Goal: Information Seeking & Learning: Learn about a topic

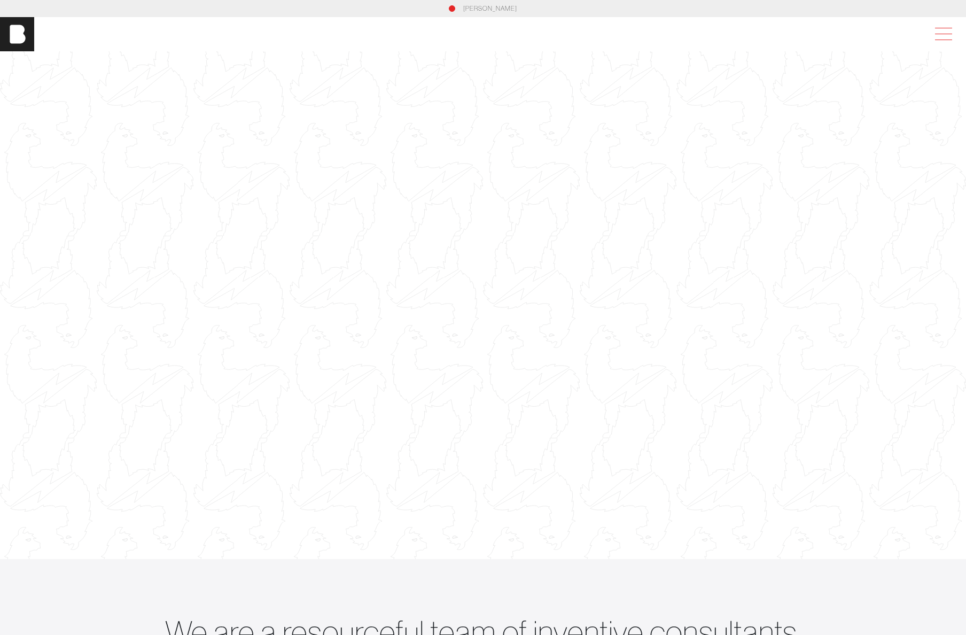
click at [949, 33] on span at bounding box center [941, 34] width 25 height 19
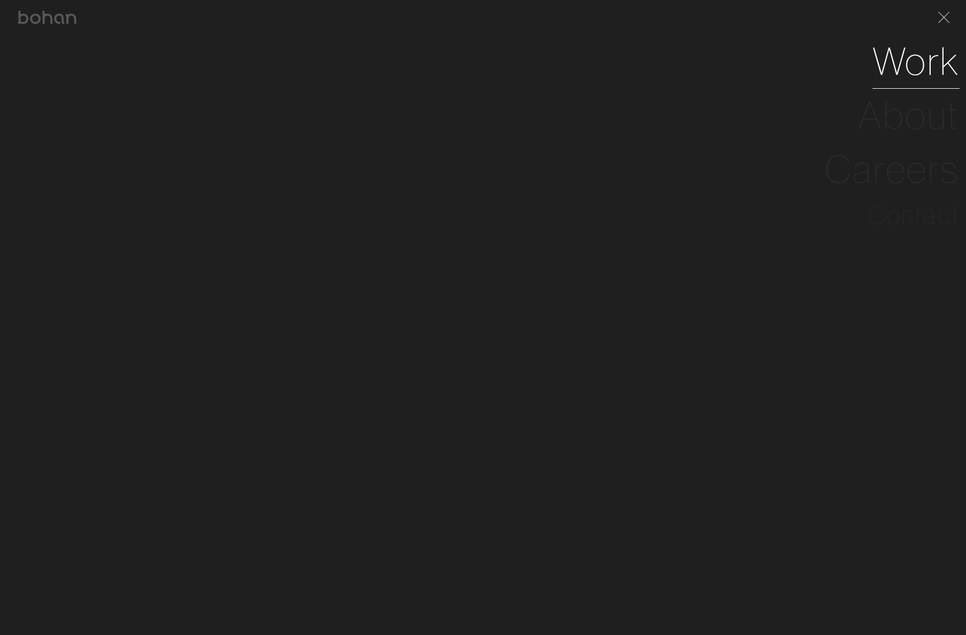
click at [921, 64] on link "Work" at bounding box center [915, 61] width 87 height 54
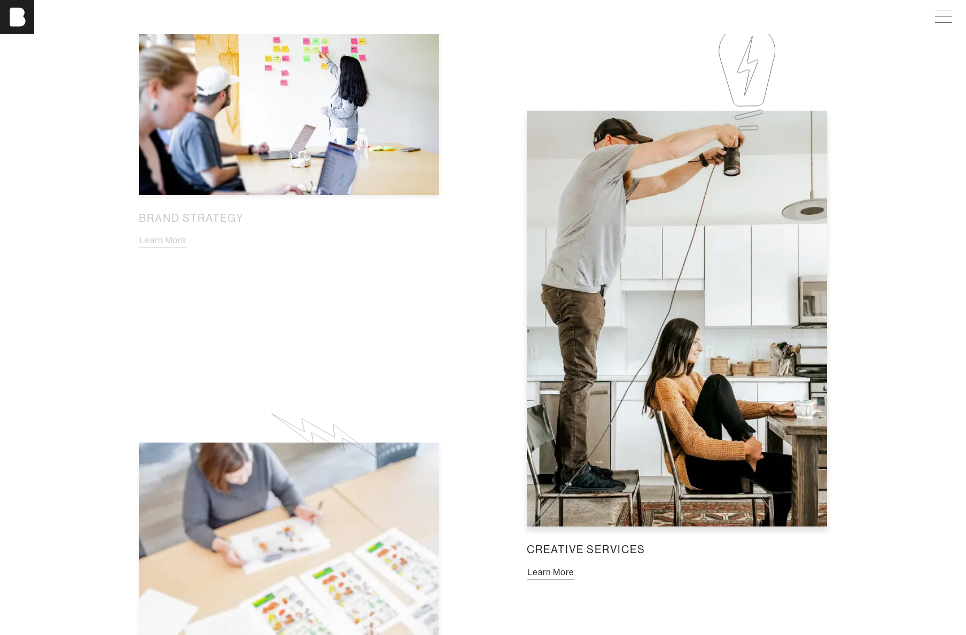
scroll to position [1061, 0]
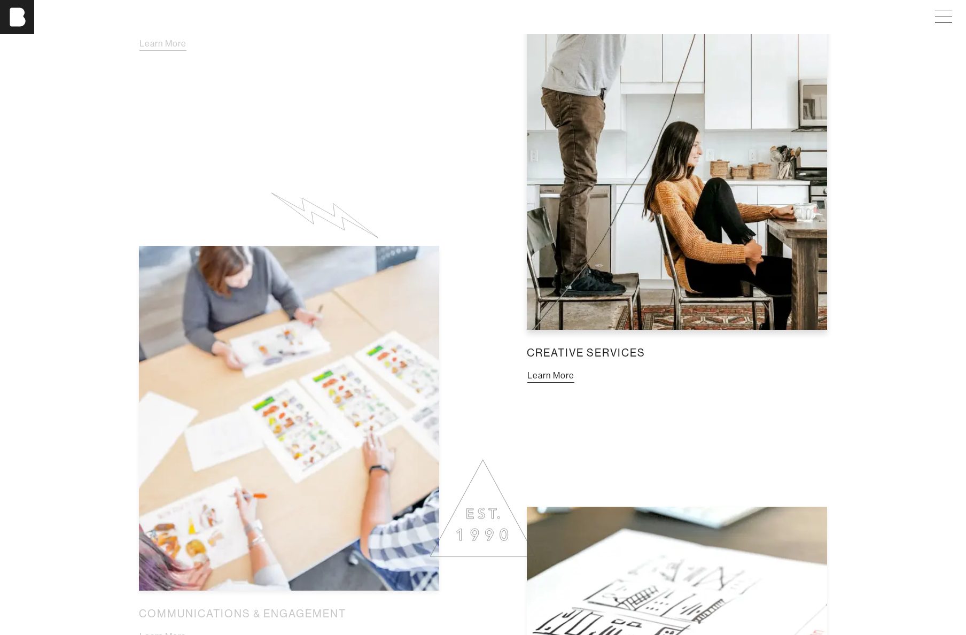
click at [568, 381] on button "Learn More" at bounding box center [551, 376] width 48 height 14
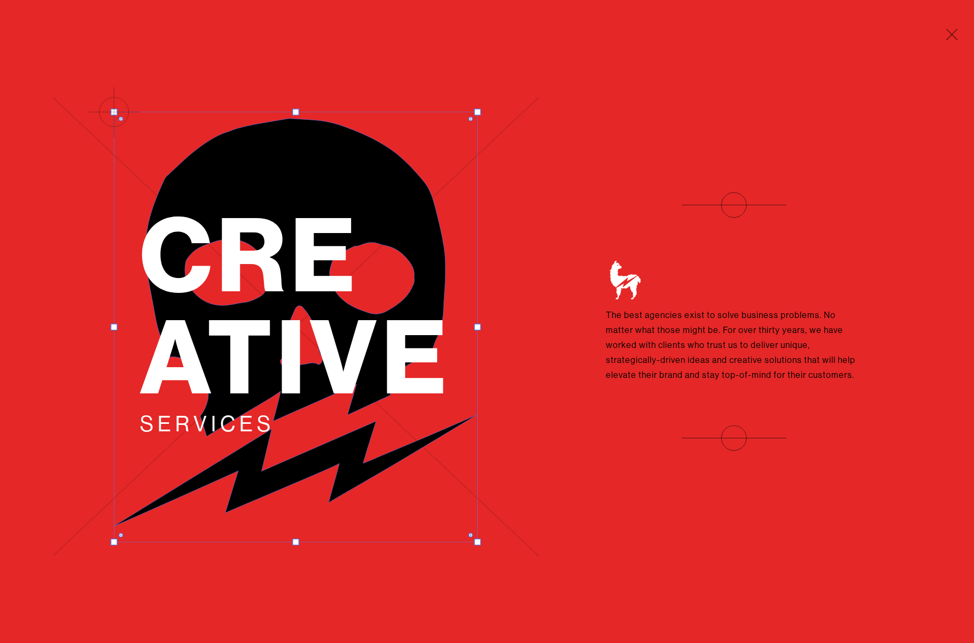
click at [598, 523] on div "Cre ative Services The best agencies exist to solve business problems. No matte…" at bounding box center [487, 321] width 974 height 643
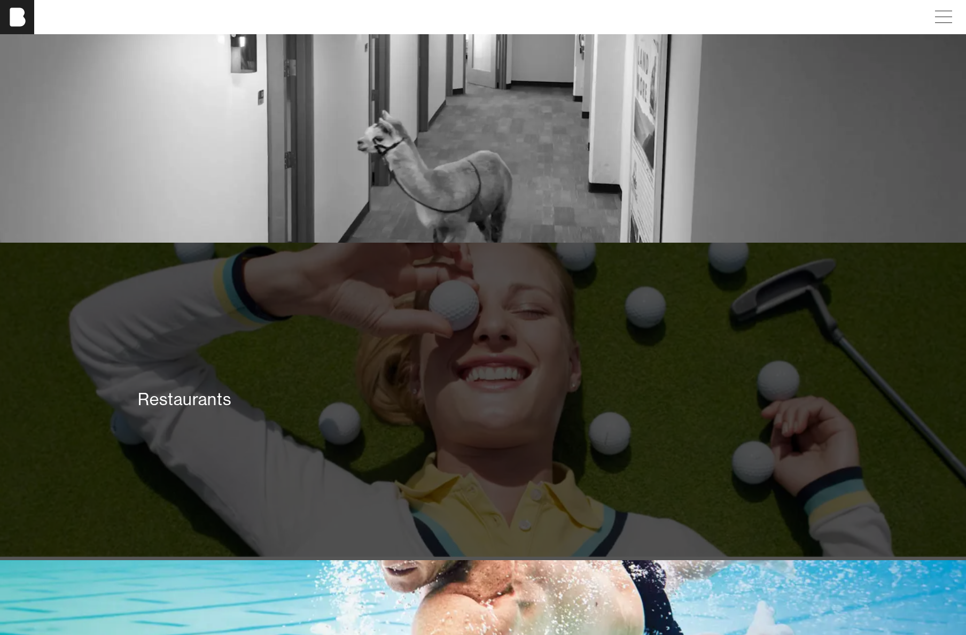
scroll to position [1643, 0]
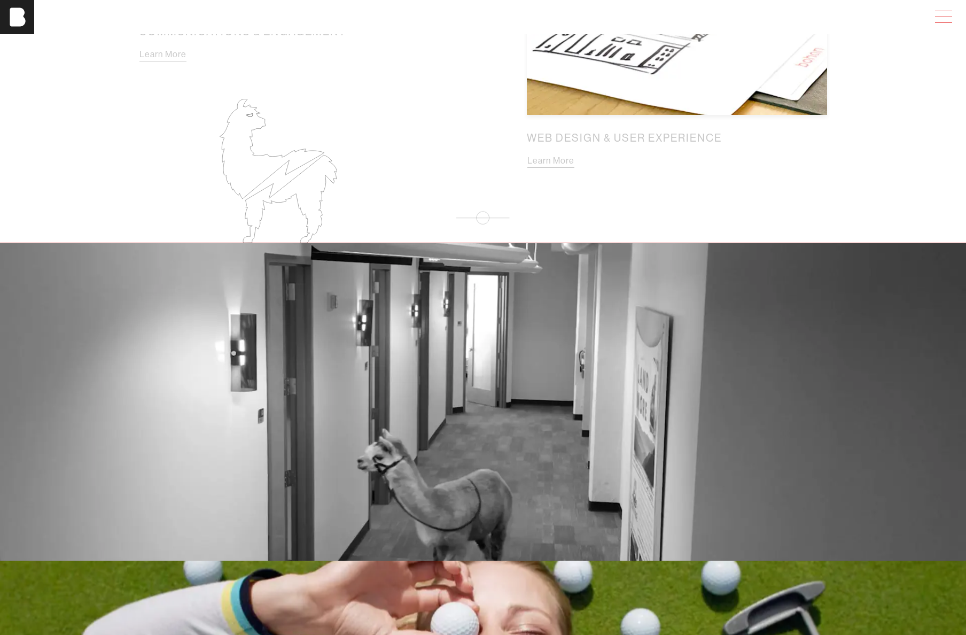
click at [951, 20] on span at bounding box center [941, 16] width 25 height 19
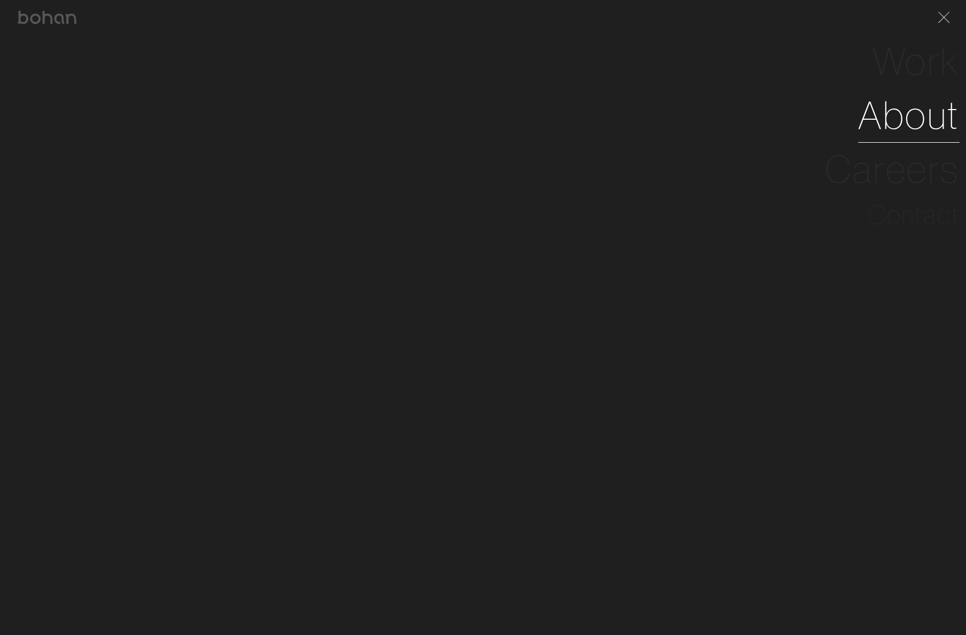
click at [927, 119] on link "About" at bounding box center [908, 115] width 101 height 54
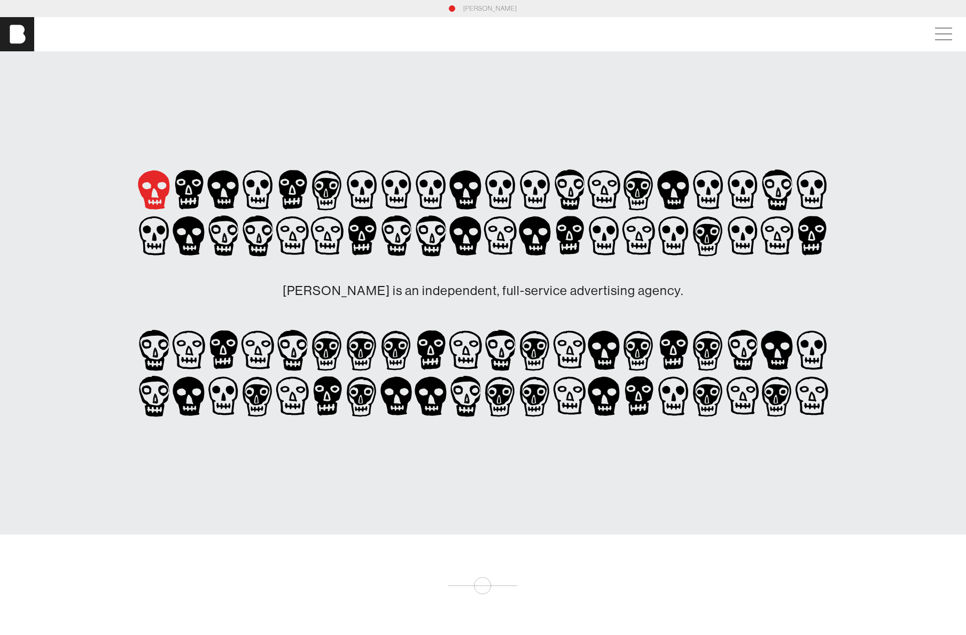
click at [160, 190] on icon at bounding box center [154, 190] width 35 height 46
click at [193, 192] on icon at bounding box center [189, 189] width 28 height 39
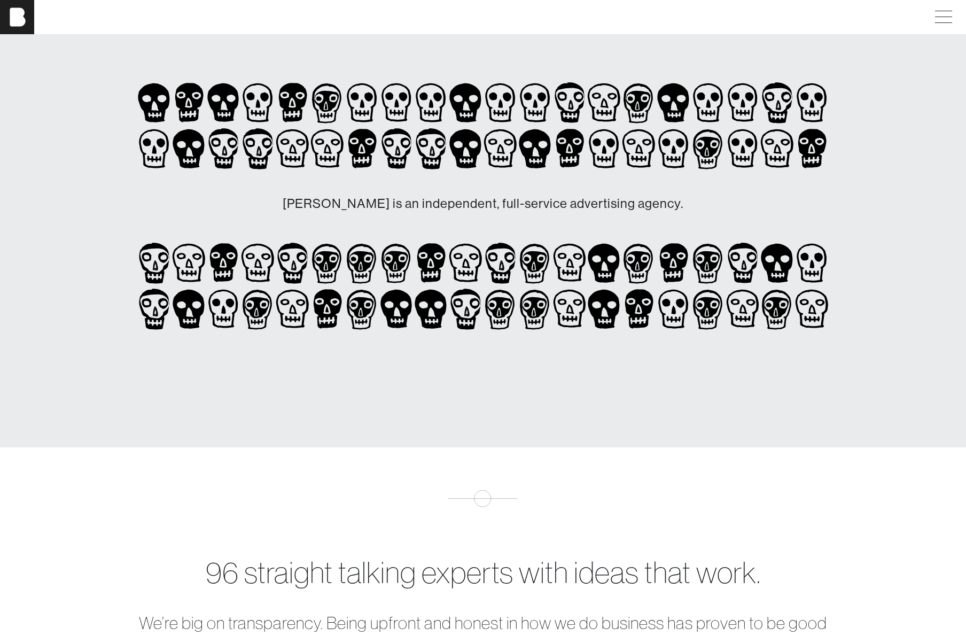
scroll to position [558, 0]
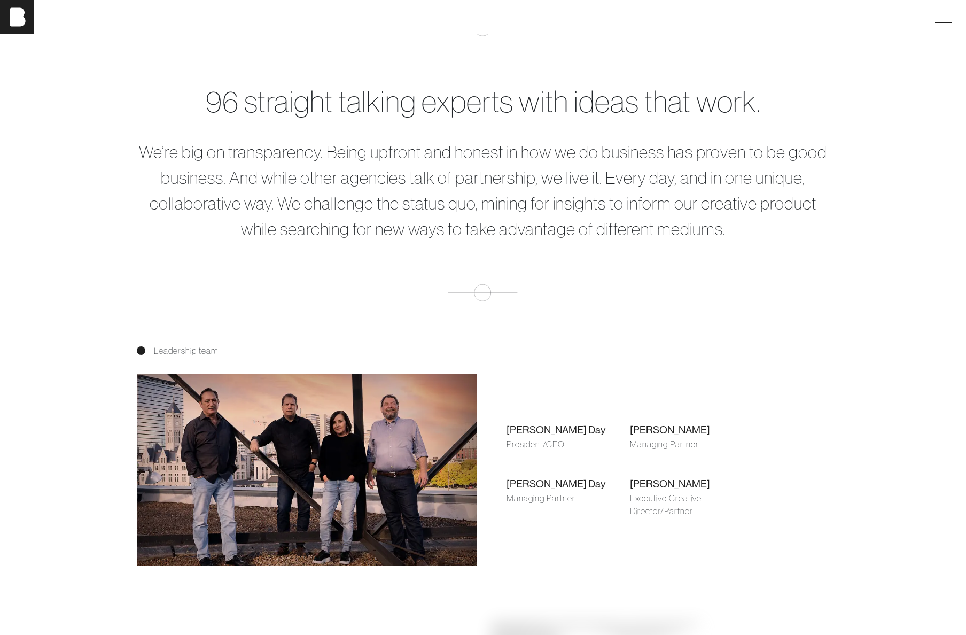
click at [778, 509] on div "Leadership team Shari Day President/CEO Brian Gilpatrick Managing Partner Farle…" at bounding box center [482, 454] width 705 height 221
drag, startPoint x: 688, startPoint y: 485, endPoint x: 631, endPoint y: 489, distance: 56.8
click at [631, 489] on div "Jon Arnold" at bounding box center [691, 483] width 123 height 15
copy div "Jon Arnold"
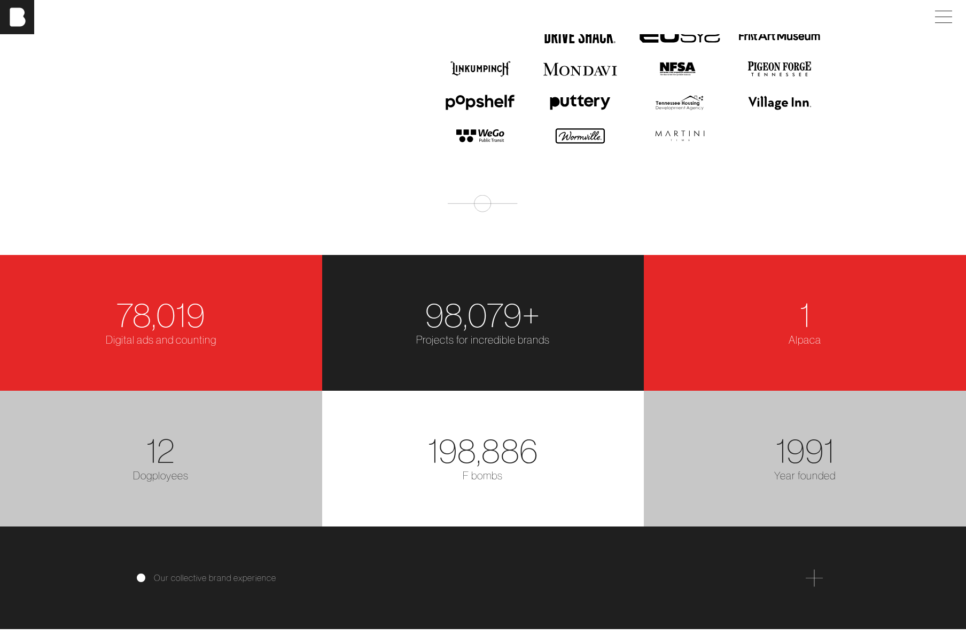
scroll to position [2075, 0]
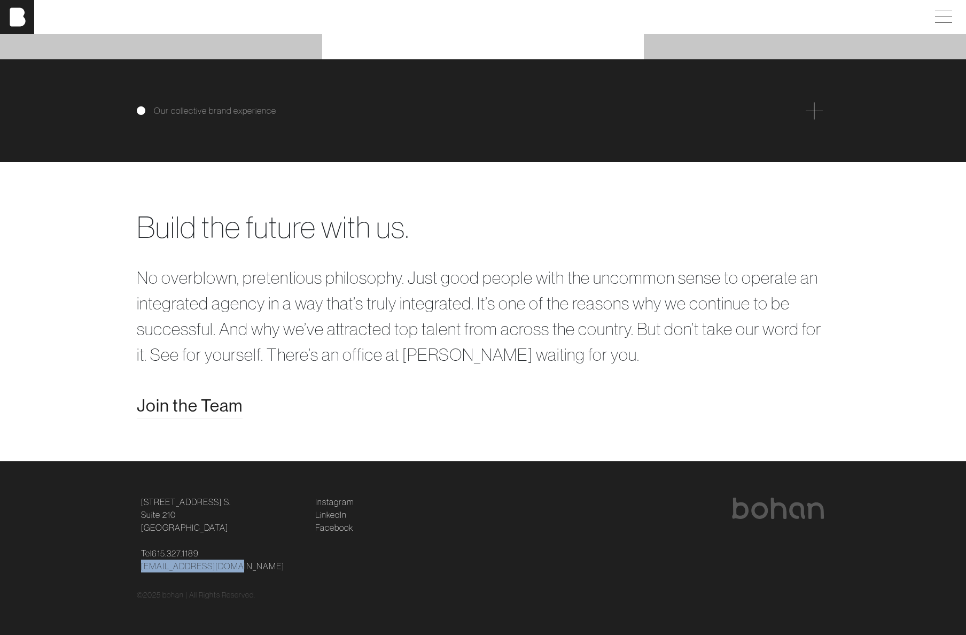
drag, startPoint x: 238, startPoint y: 565, endPoint x: 140, endPoint y: 564, distance: 97.2
click at [140, 564] on div "124 12th Ave. S. Suite 210 Nashville, TN 37203 Tel 615.327.1189 hello@bohanidea…" at bounding box center [222, 533] width 174 height 77
copy link "[EMAIL_ADDRESS][DOMAIN_NAME]"
click at [605, 526] on div at bounding box center [656, 512] width 335 height 30
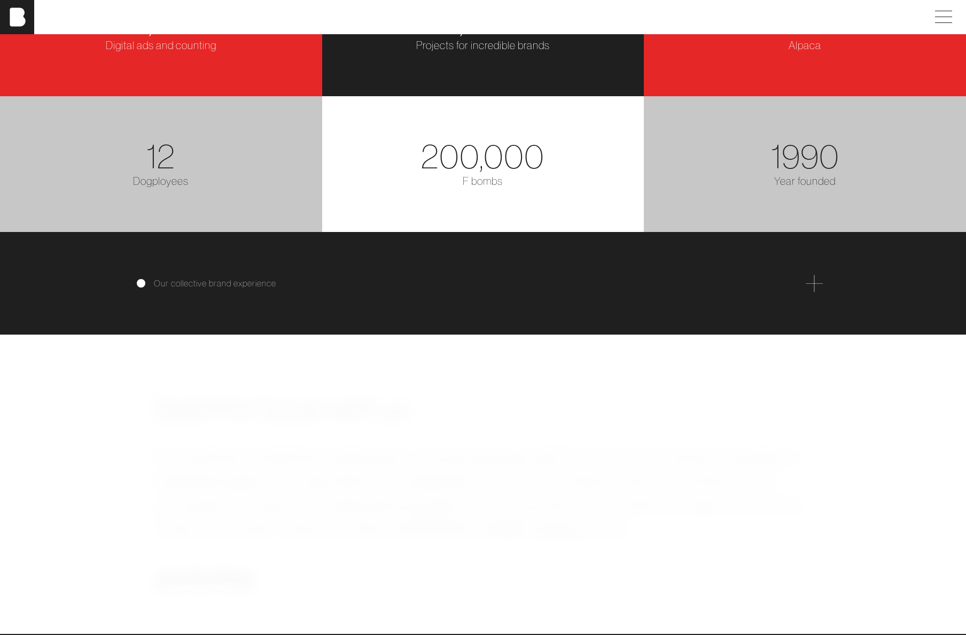
scroll to position [1643, 0]
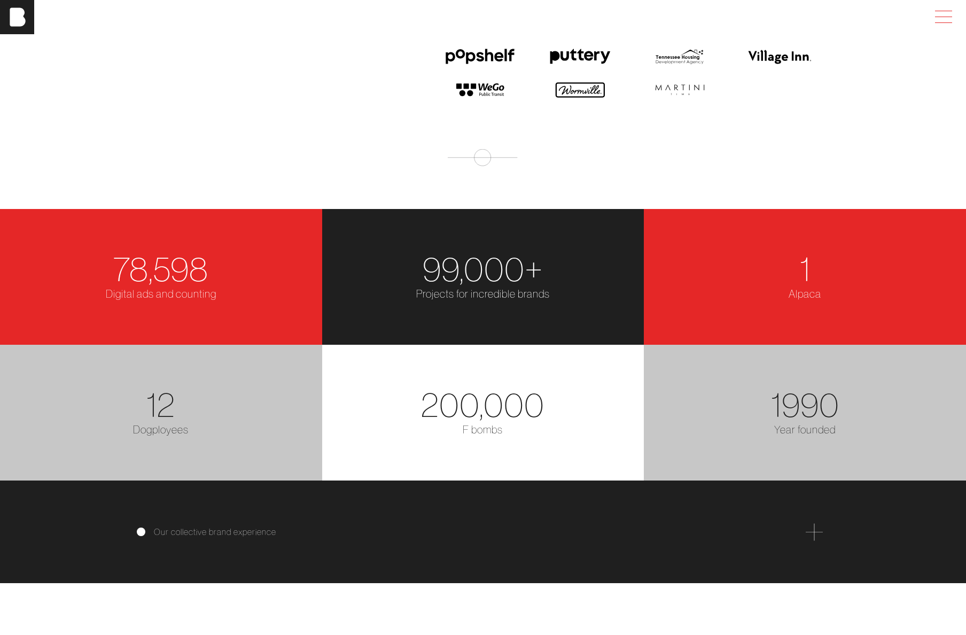
click at [953, 19] on span at bounding box center [941, 16] width 25 height 19
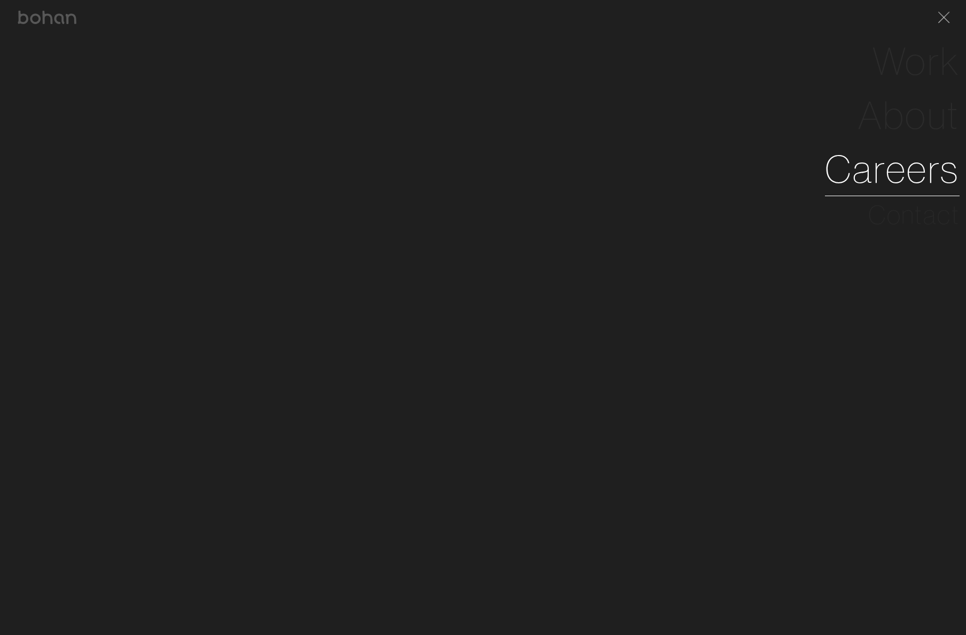
click at [914, 170] on link "Careers" at bounding box center [892, 169] width 135 height 54
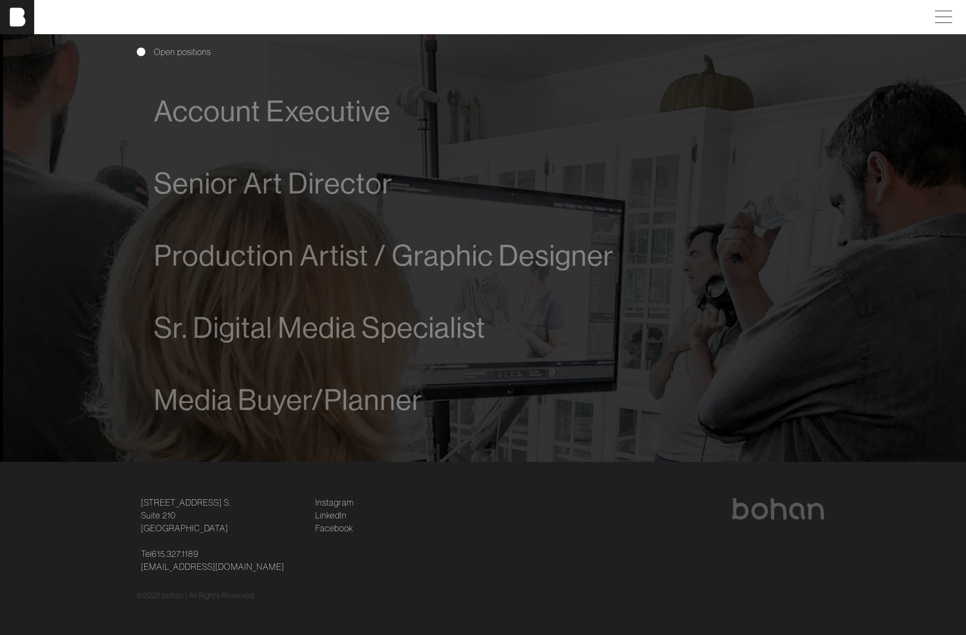
scroll to position [560, 0]
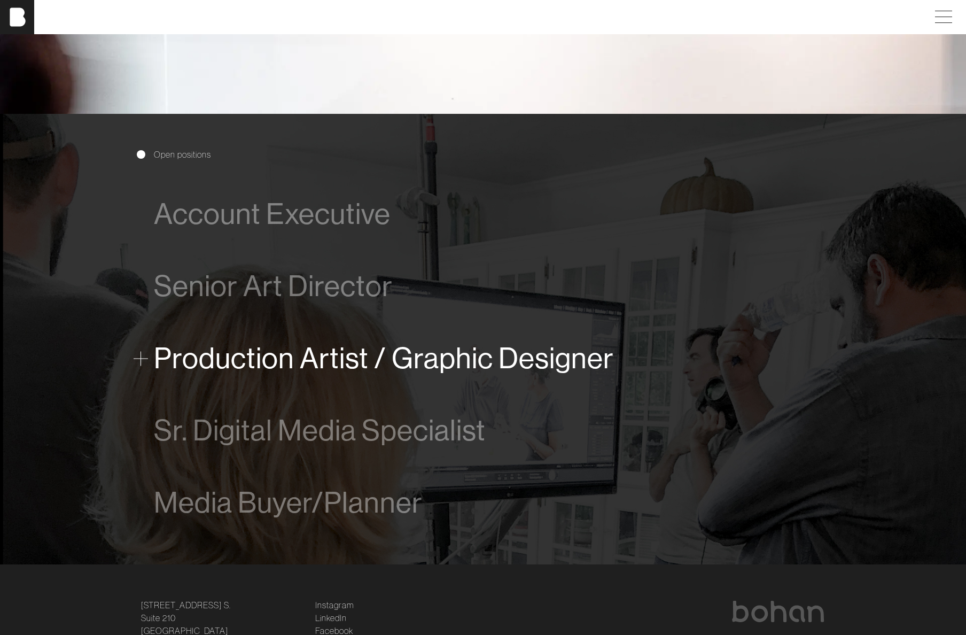
click at [140, 358] on span at bounding box center [141, 358] width 14 height 14
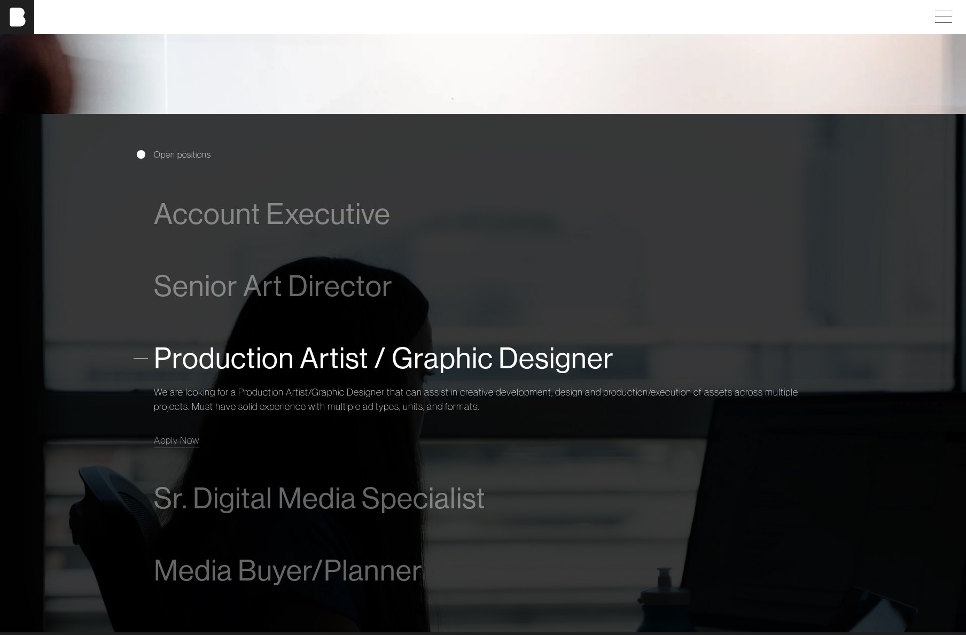
scroll to position [662, 0]
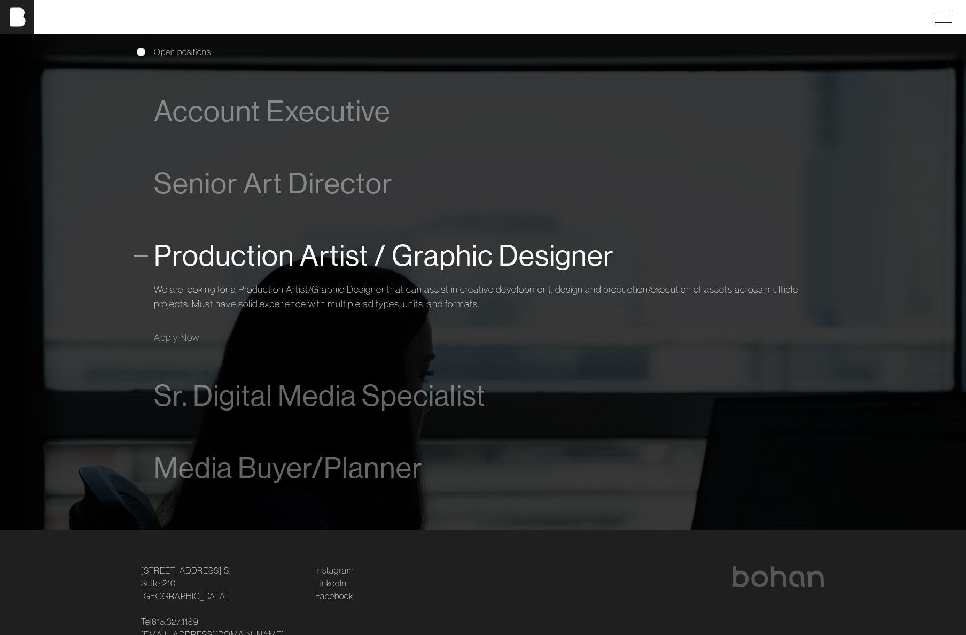
click at [488, 288] on p "We are looking for a Production Artist/Graphic Designer that can assist in crea…" at bounding box center [483, 296] width 658 height 29
click at [463, 303] on p "We are looking for a Production Artist/Graphic Designer that can assist in crea…" at bounding box center [483, 296] width 658 height 29
click at [189, 338] on span "Apply Now" at bounding box center [176, 337] width 45 height 12
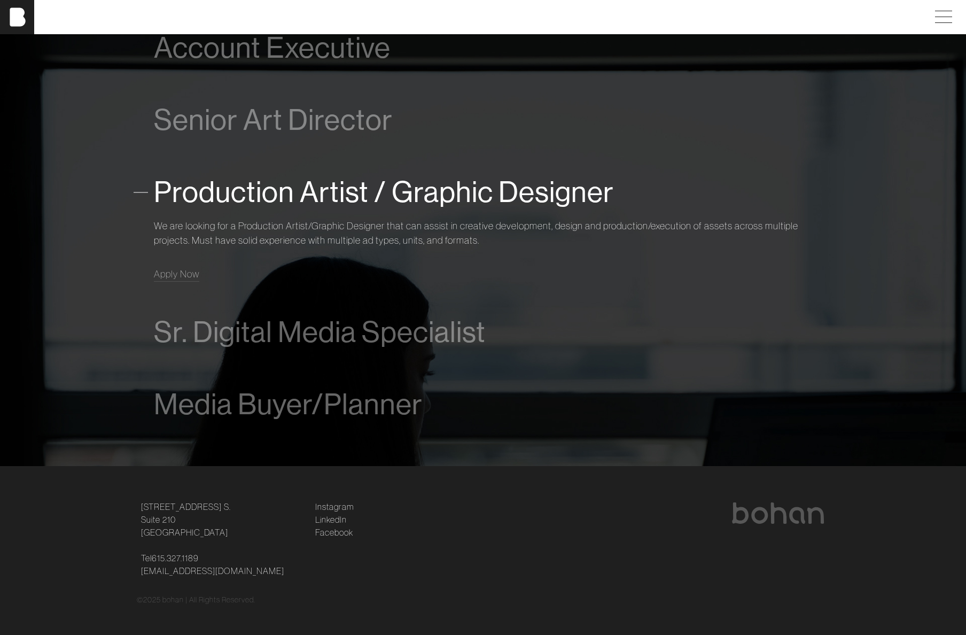
scroll to position [730, 0]
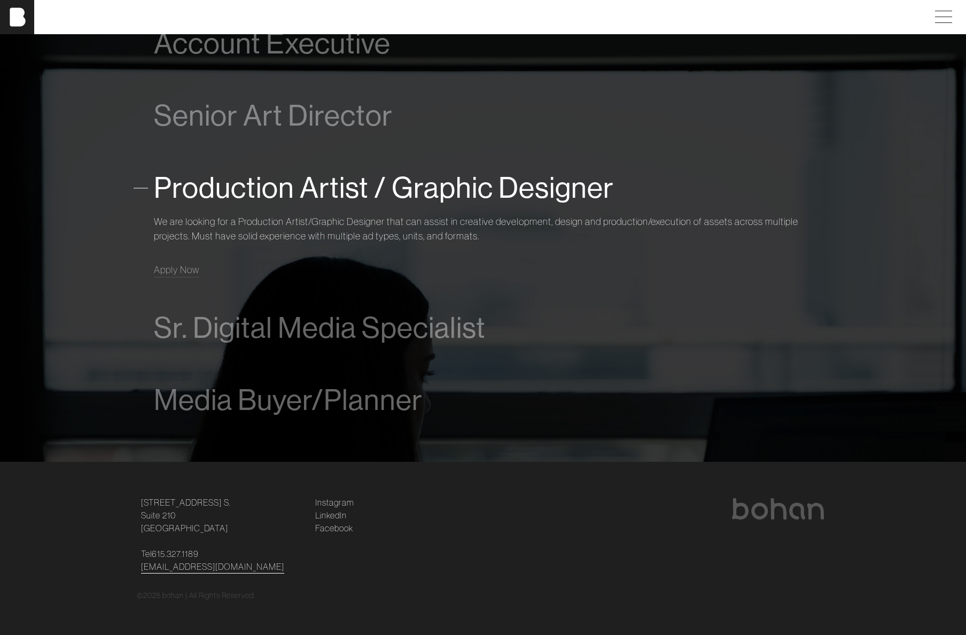
click at [175, 567] on link "[EMAIL_ADDRESS][DOMAIN_NAME]" at bounding box center [212, 566] width 143 height 13
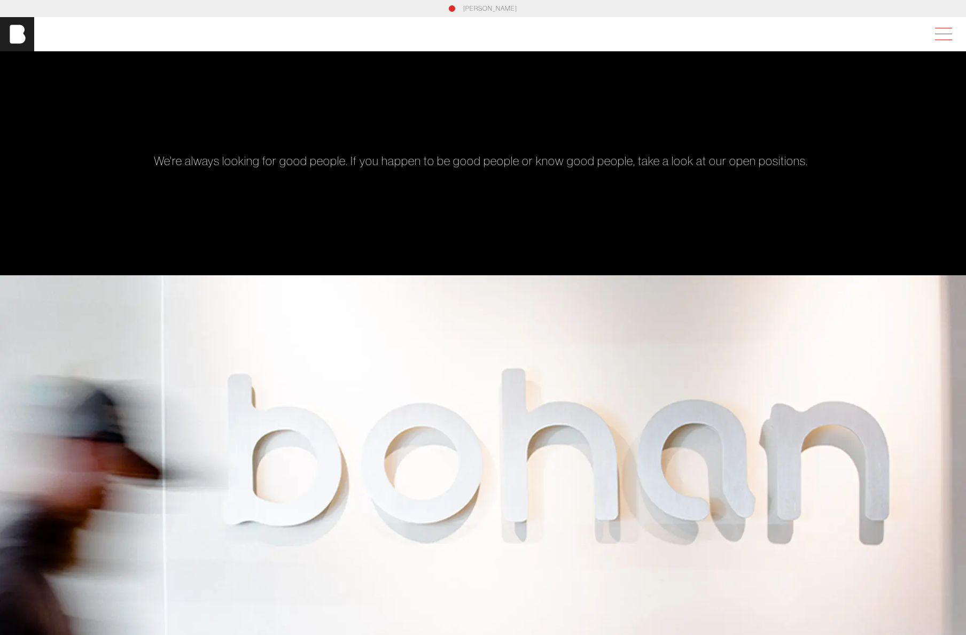
click at [951, 35] on span at bounding box center [941, 34] width 25 height 19
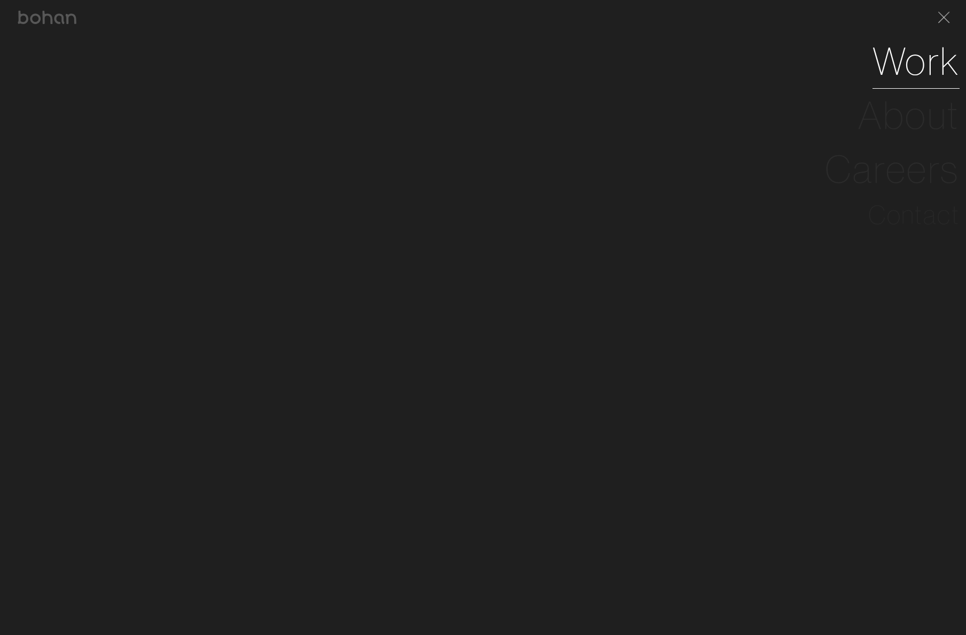
click at [952, 35] on link "Work" at bounding box center [915, 61] width 87 height 54
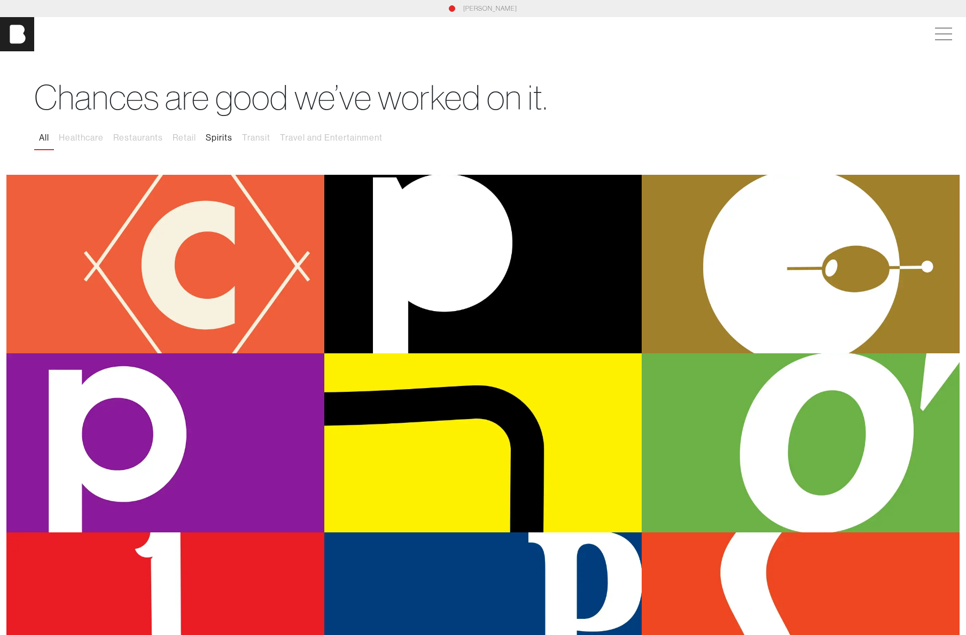
click at [223, 138] on button "Spirits" at bounding box center [219, 138] width 36 height 22
